Goal: Information Seeking & Learning: Find specific fact

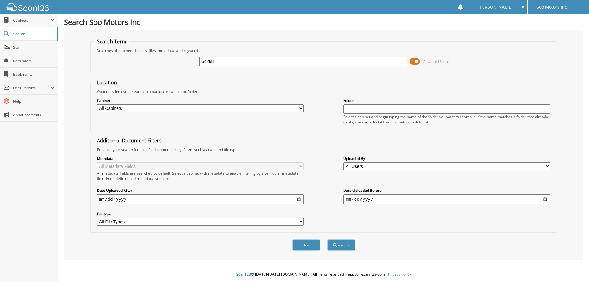
type input "64268"
click at [418, 59] on span at bounding box center [414, 61] width 10 height 9
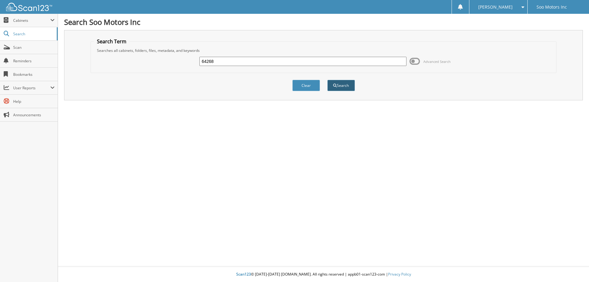
click at [350, 83] on button "Search" at bounding box center [341, 85] width 28 height 11
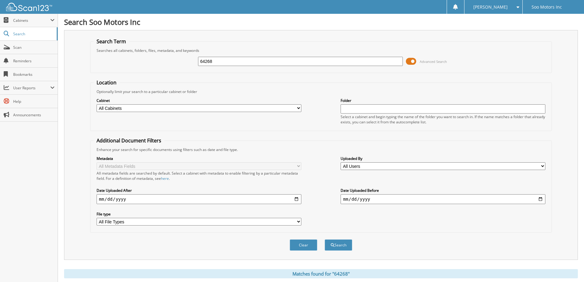
click at [414, 58] on span at bounding box center [411, 61] width 10 height 9
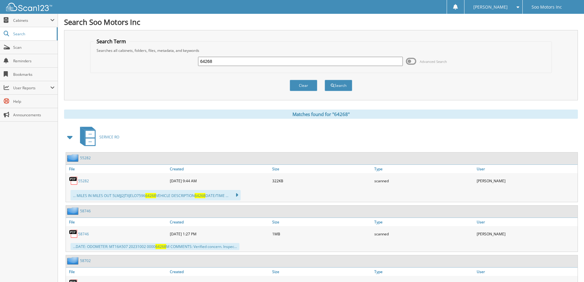
click at [518, 5] on span at bounding box center [517, 7] width 6 height 4
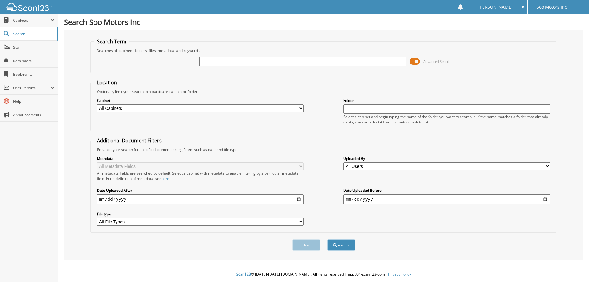
click at [252, 63] on input "text" at bounding box center [302, 61] width 207 height 9
type input "64381"
click at [416, 64] on span at bounding box center [414, 61] width 10 height 9
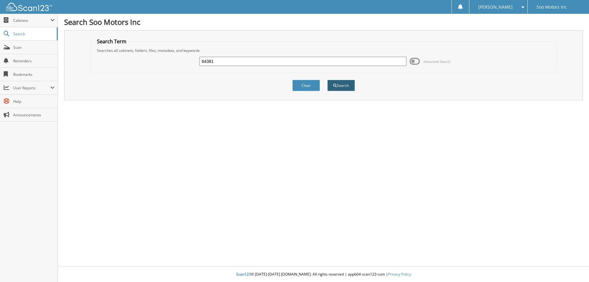
click at [346, 86] on button "Search" at bounding box center [341, 85] width 28 height 11
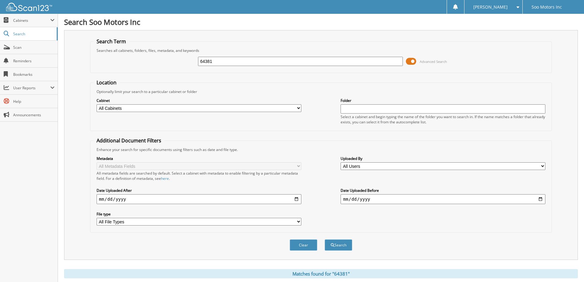
click at [412, 63] on span at bounding box center [411, 61] width 10 height 9
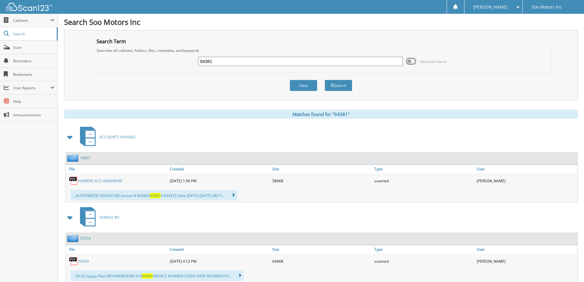
drag, startPoint x: 227, startPoint y: 61, endPoint x: 122, endPoint y: 65, distance: 104.9
click at [122, 65] on div "64381 Advanced Search" at bounding box center [321, 61] width 455 height 17
type input "H"
type input "HUB40911"
click at [325, 80] on button "Search" at bounding box center [339, 85] width 28 height 11
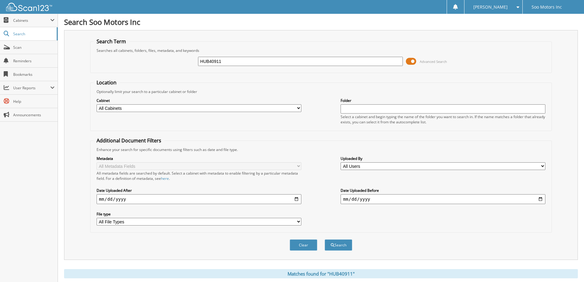
click at [412, 62] on span at bounding box center [411, 61] width 10 height 9
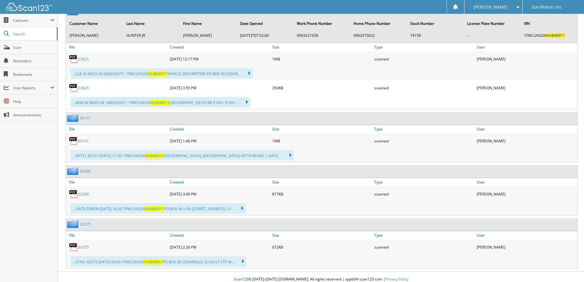
scroll to position [151, 0]
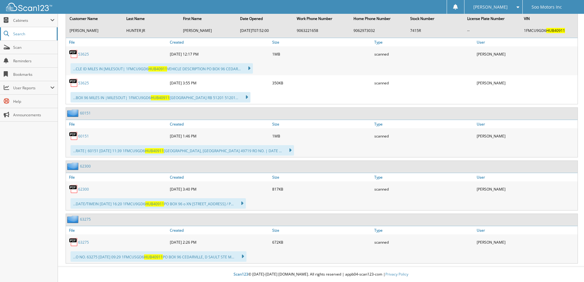
drag, startPoint x: 26, startPoint y: 35, endPoint x: 31, endPoint y: 35, distance: 5.2
click at [26, 35] on span "Search" at bounding box center [33, 33] width 40 height 5
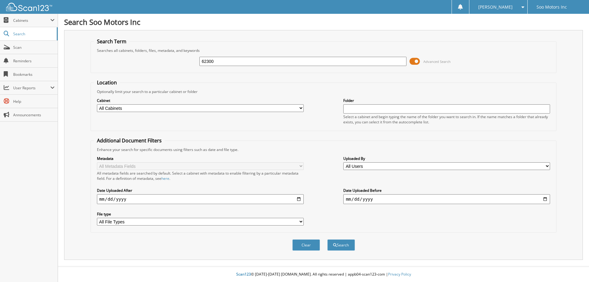
type input "62300"
click at [327, 239] on button "Search" at bounding box center [341, 244] width 28 height 11
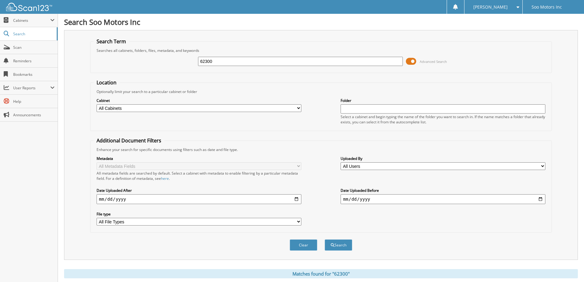
click at [410, 61] on span at bounding box center [411, 61] width 10 height 9
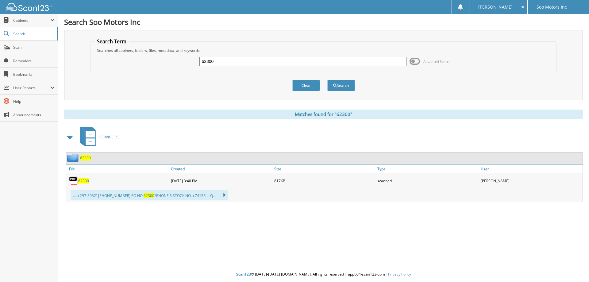
click at [86, 179] on span "62300" at bounding box center [83, 180] width 11 height 5
